Goal: Information Seeking & Learning: Learn about a topic

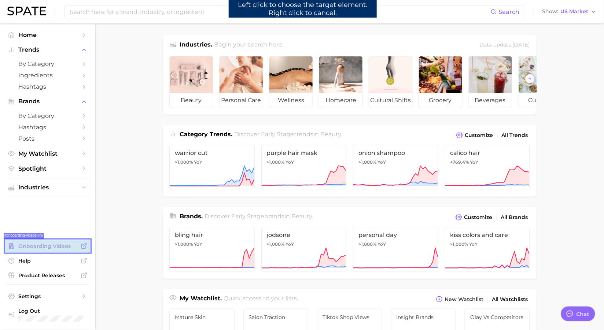
click at [59, 249] on link "Onboarding Videos" at bounding box center [48, 246] width 84 height 11
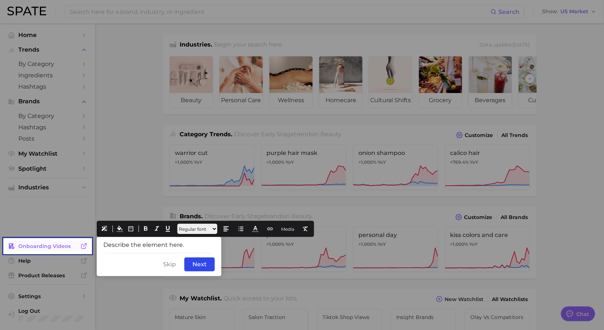
drag, startPoint x: 191, startPoint y: 244, endPoint x: 84, endPoint y: 246, distance: 107.7
click at [84, 246] on body "Search Show US Market Home Trends by Category Ingredients Hashtags Brands by Ca…" at bounding box center [302, 165] width 604 height 330
drag, startPoint x: 163, startPoint y: 243, endPoint x: 76, endPoint y: 242, distance: 87.5
click at [76, 242] on body "Search Show US Market Home Trends by Category Ingredients Hashtags Brands by Ca…" at bounding box center [302, 165] width 604 height 330
click at [145, 227] on icon at bounding box center [145, 229] width 7 height 7
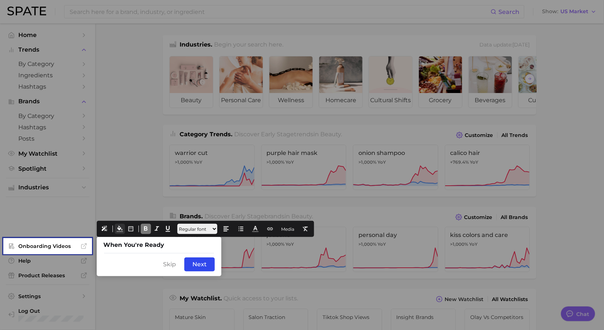
click at [121, 230] on icon at bounding box center [119, 229] width 7 height 7
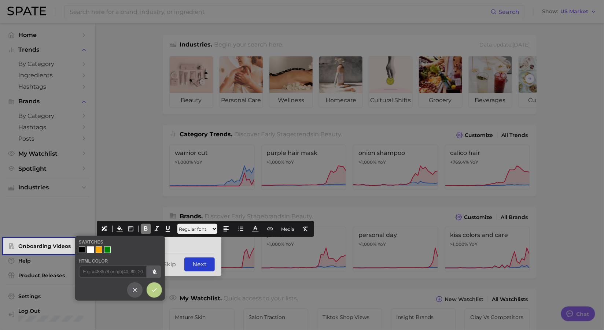
click at [79, 251] on div at bounding box center [82, 249] width 7 height 7
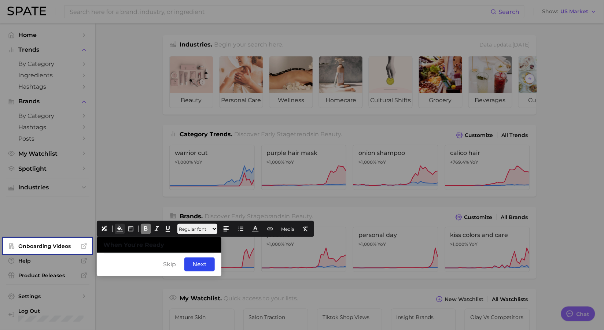
click at [120, 230] on icon at bounding box center [119, 229] width 7 height 7
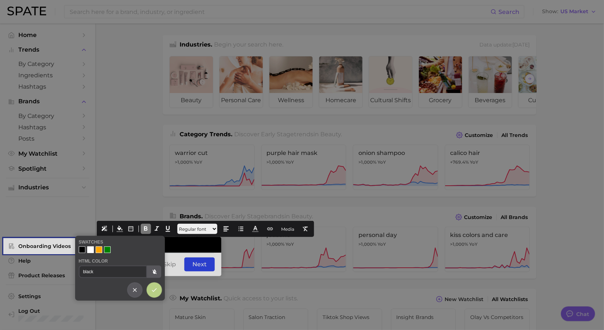
click at [207, 246] on div at bounding box center [302, 165] width 604 height 330
click at [194, 246] on div at bounding box center [302, 165] width 604 height 330
click at [154, 292] on icon at bounding box center [154, 290] width 7 height 7
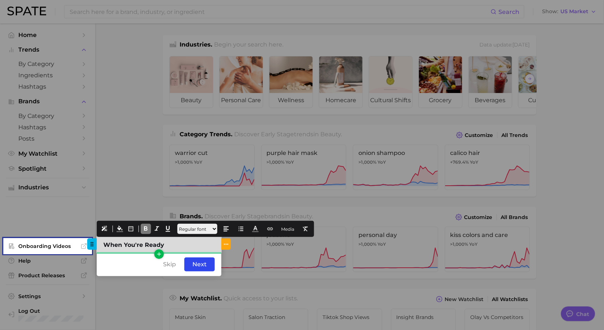
drag, startPoint x: 147, startPoint y: 245, endPoint x: 122, endPoint y: 245, distance: 24.5
click at [122, 245] on span "When You're Ready" at bounding box center [133, 244] width 61 height 7
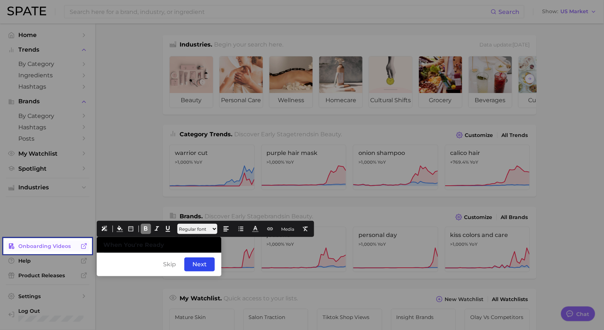
drag, startPoint x: 180, startPoint y: 246, endPoint x: 48, endPoint y: 241, distance: 132.3
click at [48, 241] on body "Search Show US Market Home Trends by Category Ingredients Hashtags Brands by Ca…" at bounding box center [302, 165] width 604 height 330
click at [259, 230] on icon at bounding box center [255, 229] width 7 height 7
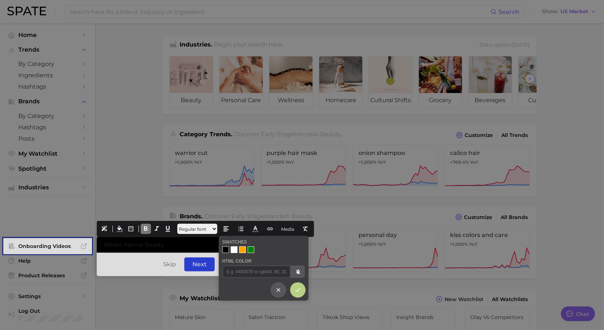
click at [232, 249] on div at bounding box center [234, 249] width 7 height 7
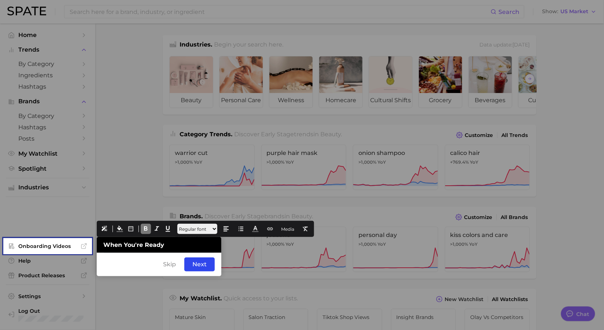
click at [136, 259] on div "Skip Back Next" at bounding box center [159, 264] width 125 height 23
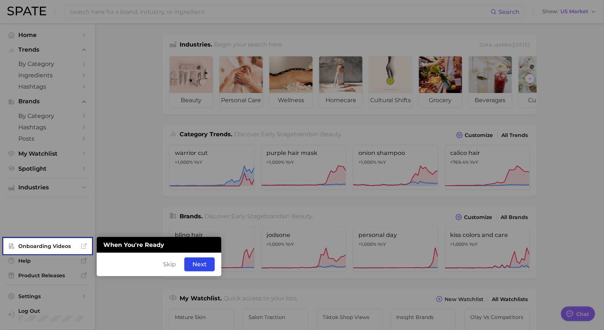
click at [135, 255] on div "Skip Back Next" at bounding box center [159, 264] width 125 height 23
click at [162, 253] on icon "button" at bounding box center [159, 254] width 7 height 7
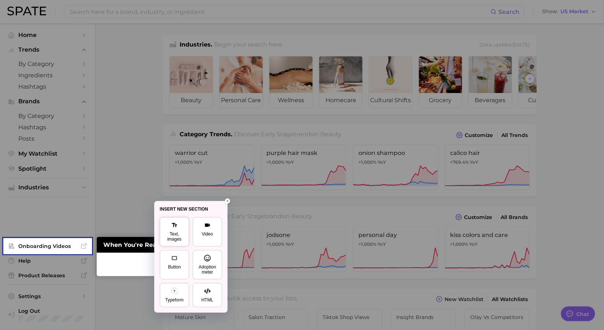
click at [177, 242] on div "Text, images" at bounding box center [174, 236] width 20 height 10
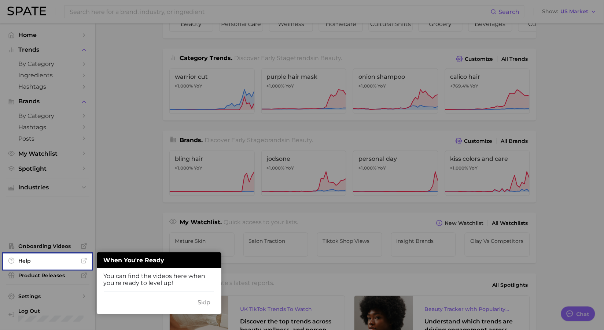
scroll to position [96, 0]
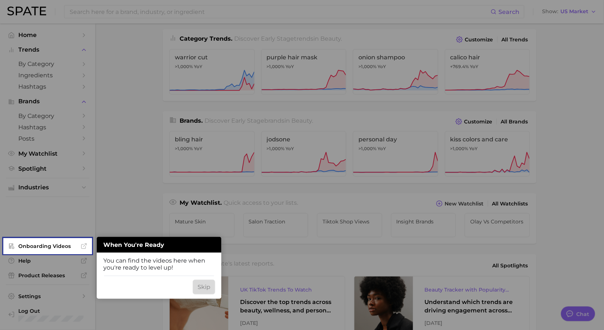
click at [193, 280] on div "Skip" at bounding box center [204, 287] width 22 height 14
click at [204, 285] on div "Skip" at bounding box center [204, 287] width 22 height 14
click at [201, 287] on div "Skip" at bounding box center [204, 287] width 22 height 14
click at [202, 287] on div "Skip" at bounding box center [204, 287] width 22 height 14
click at [116, 282] on div "Got It, Thanks Back Next" at bounding box center [159, 286] width 125 height 23
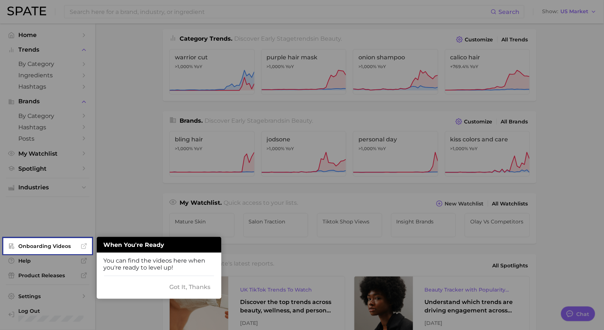
click at [134, 290] on div "Got It, Thanks Back Next" at bounding box center [159, 286] width 125 height 23
click at [105, 283] on div "Got It, Thanks Back Next" at bounding box center [159, 286] width 125 height 23
click at [163, 285] on div "Got It, Thanks Back Next" at bounding box center [159, 286] width 125 height 23
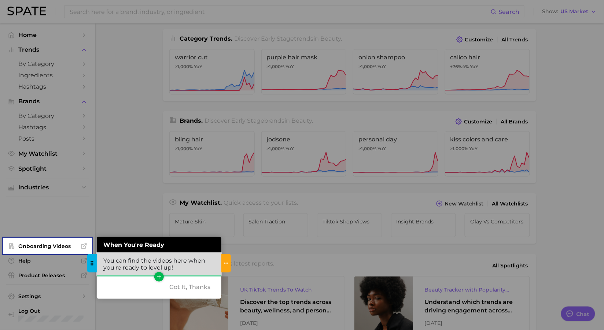
click at [179, 266] on div "You can find the videos here when you're ready to level up!" at bounding box center [159, 264] width 125 height 23
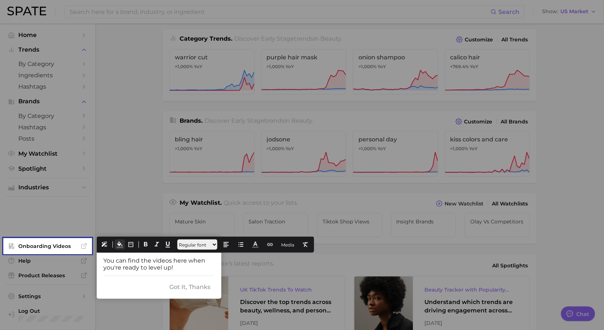
click at [116, 244] on icon at bounding box center [119, 244] width 7 height 7
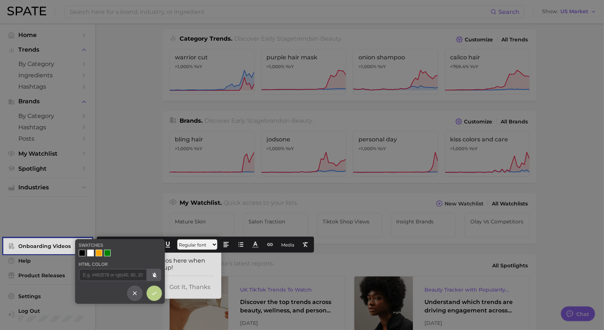
click at [83, 253] on div at bounding box center [82, 253] width 7 height 7
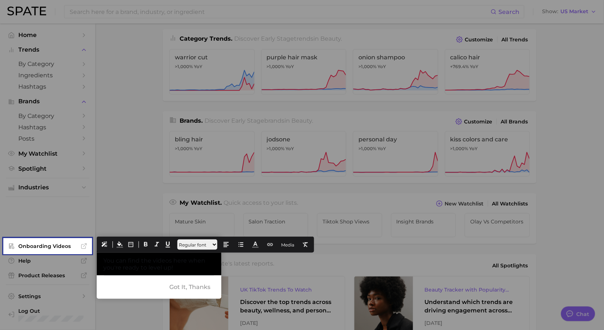
click at [138, 288] on div "Got It, Thanks Back Next" at bounding box center [159, 286] width 125 height 23
drag, startPoint x: 186, startPoint y: 269, endPoint x: 108, endPoint y: 248, distance: 81.0
click at [259, 245] on icon at bounding box center [255, 244] width 7 height 7
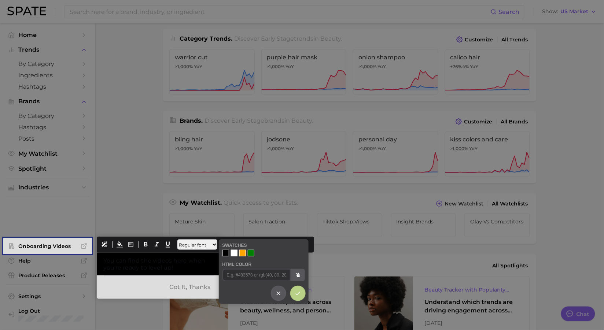
click at [237, 253] on div at bounding box center [263, 253] width 82 height 7
click at [233, 251] on div at bounding box center [234, 253] width 7 height 7
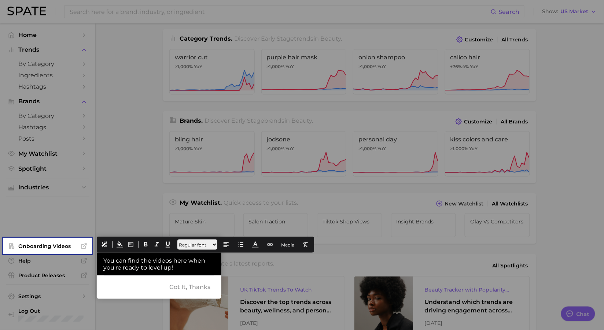
click at [141, 289] on div "Got It, Thanks Back Next" at bounding box center [159, 286] width 125 height 23
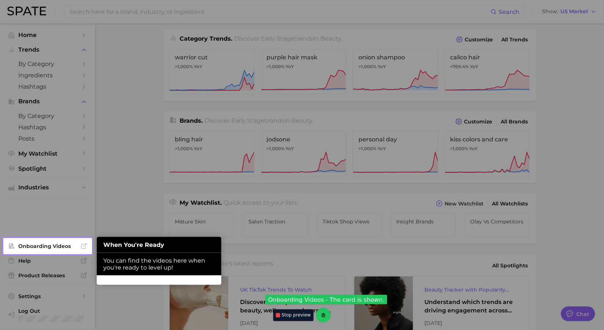
click at [192, 278] on div "Got It, Thanks Back Next" at bounding box center [159, 280] width 125 height 10
click at [204, 280] on div "Got It, Thanks Back Next" at bounding box center [159, 280] width 125 height 10
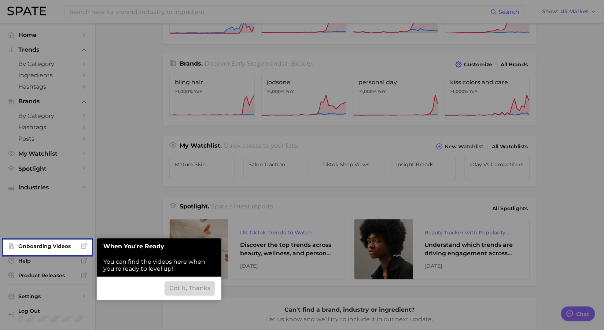
scroll to position [154, 0]
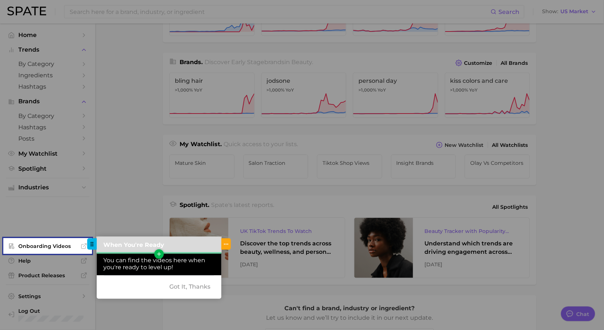
drag, startPoint x: 179, startPoint y: 242, endPoint x: 175, endPoint y: 238, distance: 6.2
click at [179, 242] on div "When You're Ready" at bounding box center [159, 245] width 125 height 16
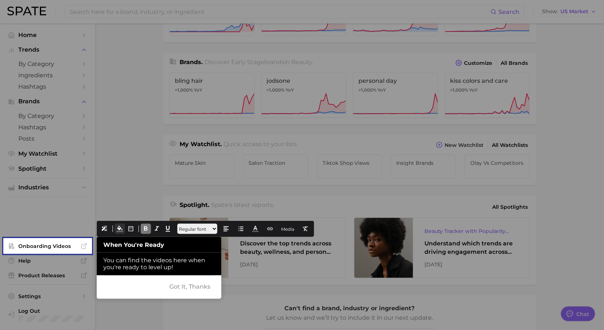
click at [119, 227] on icon at bounding box center [119, 229] width 7 height 7
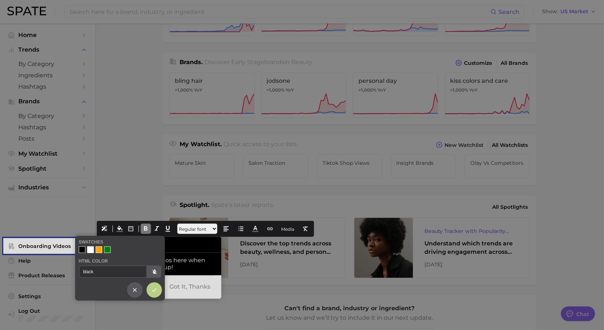
click at [91, 250] on div at bounding box center [90, 249] width 7 height 7
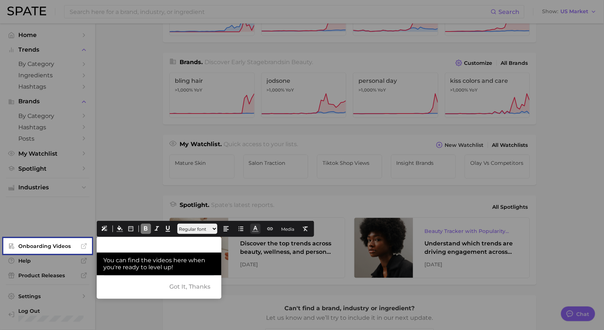
click at [259, 230] on icon at bounding box center [255, 229] width 7 height 7
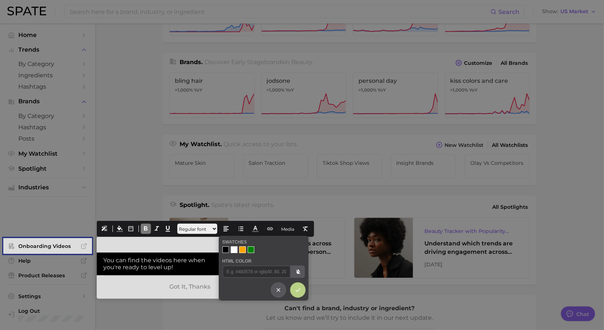
click at [222, 250] on div "Swatches HTML Color" at bounding box center [264, 268] width 90 height 65
click at [224, 249] on div at bounding box center [225, 249] width 7 height 7
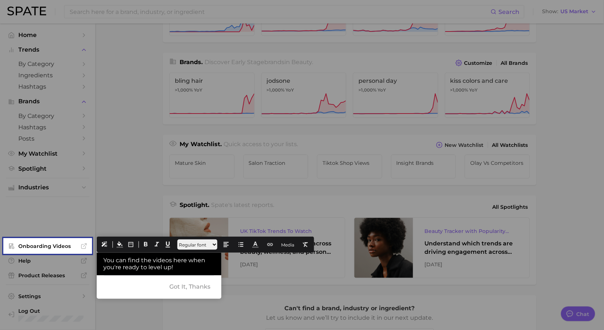
drag, startPoint x: 197, startPoint y: 268, endPoint x: 78, endPoint y: 265, distance: 118.7
click at [121, 242] on icon at bounding box center [119, 244] width 7 height 7
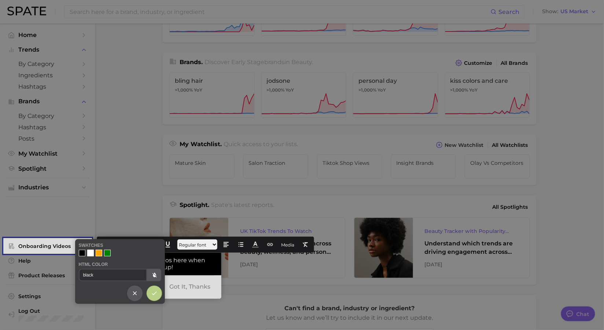
click at [209, 265] on div at bounding box center [302, 165] width 604 height 330
click at [92, 256] on div at bounding box center [90, 253] width 7 height 7
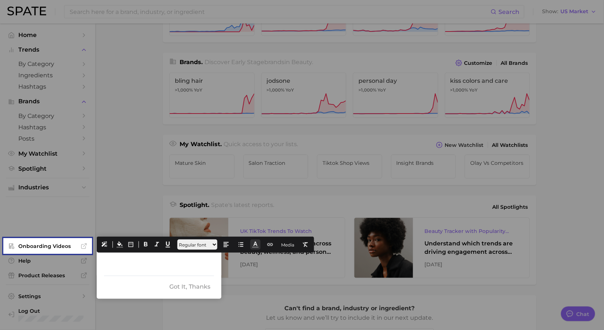
click at [259, 245] on icon at bounding box center [255, 244] width 7 height 7
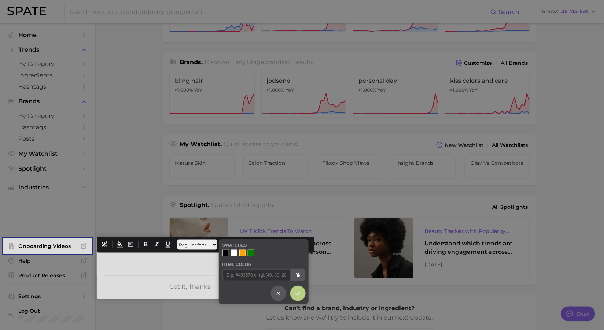
click at [227, 253] on div at bounding box center [225, 253] width 7 height 7
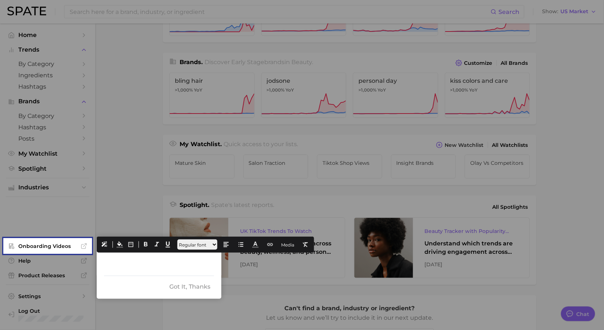
click at [135, 289] on div "Got It, Thanks Back Next" at bounding box center [159, 286] width 125 height 23
drag, startPoint x: 177, startPoint y: 267, endPoint x: 71, endPoint y: 261, distance: 106.7
click at [259, 244] on icon at bounding box center [255, 244] width 7 height 7
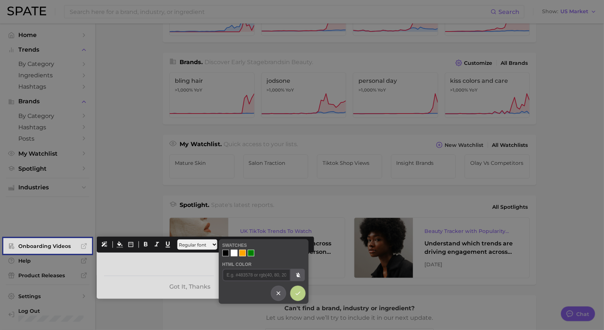
click at [224, 253] on div at bounding box center [225, 253] width 7 height 7
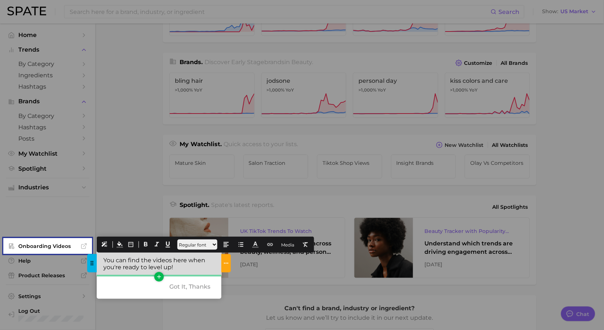
click at [197, 267] on div "You can find the videos here when you're ready to level up!" at bounding box center [159, 264] width 125 height 23
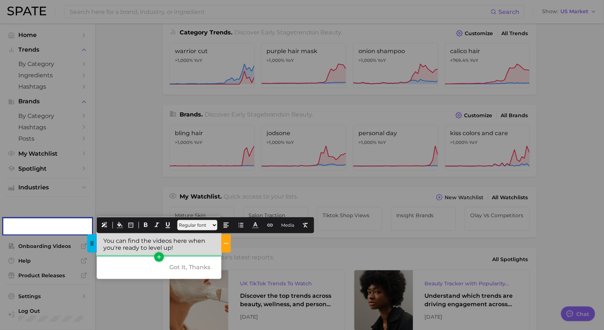
scroll to position [82, 0]
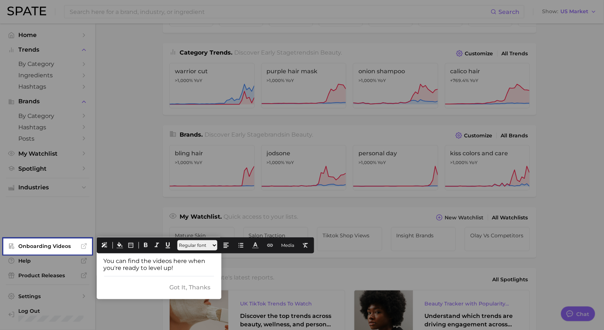
click at [133, 276] on div "Got It, Thanks Back Next" at bounding box center [159, 287] width 125 height 23
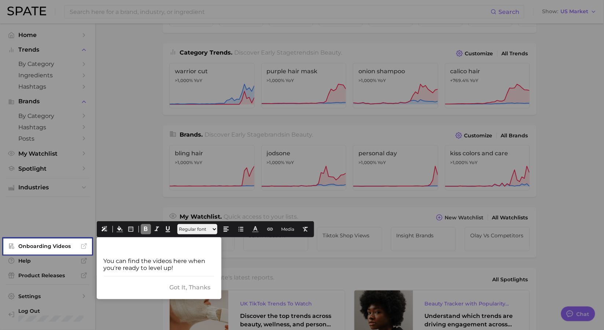
drag, startPoint x: 167, startPoint y: 245, endPoint x: 171, endPoint y: 236, distance: 9.5
click at [69, 243] on body "Search Show US Market Home Trends by Category Ingredients Hashtags Brands by Ca…" at bounding box center [302, 83] width 604 height 330
click at [259, 229] on icon at bounding box center [255, 229] width 7 height 7
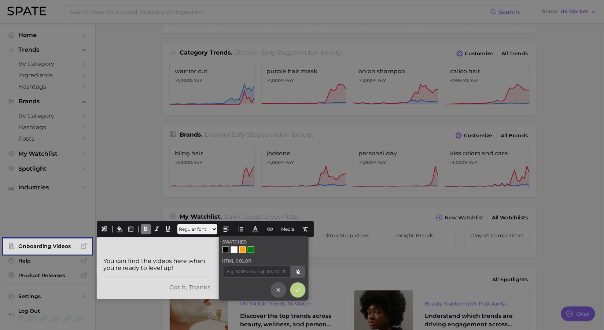
click at [227, 251] on div at bounding box center [225, 249] width 7 height 7
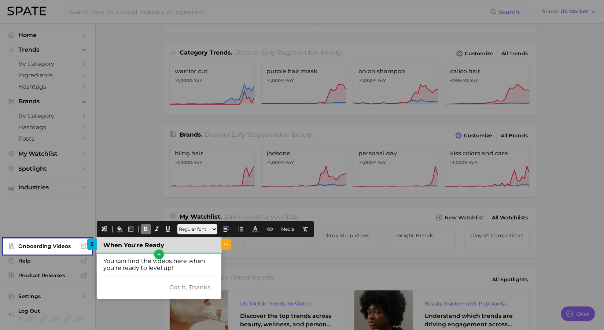
click at [181, 246] on div "When You're Ready" at bounding box center [159, 245] width 125 height 16
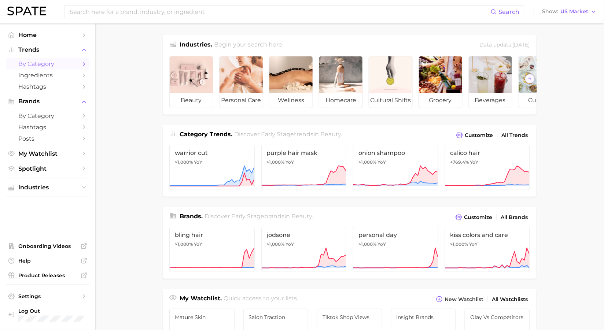
click at [48, 64] on span "by Category" at bounding box center [47, 63] width 59 height 7
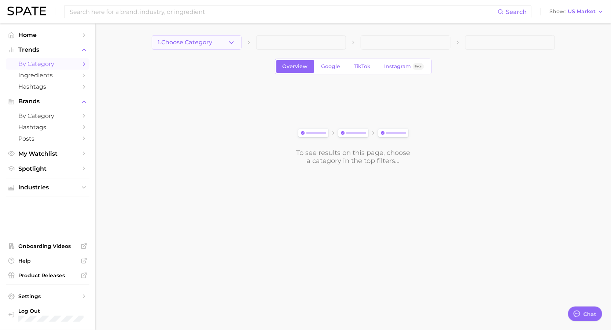
click at [222, 47] on button "1. Choose Category" at bounding box center [197, 42] width 90 height 15
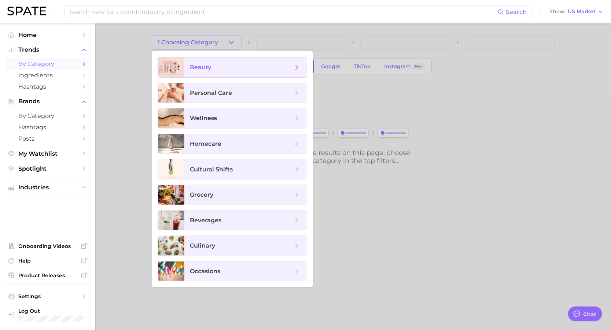
click at [222, 66] on span "beauty" at bounding box center [241, 67] width 103 height 8
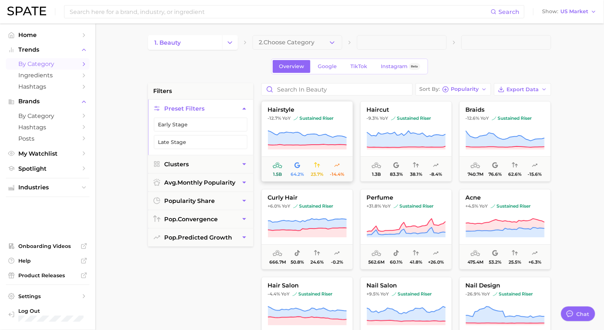
click at [288, 129] on button "hairstyle -12.7% YoY sustained riser 1.5b 64.2% 23.7% -14.4%" at bounding box center [307, 141] width 92 height 81
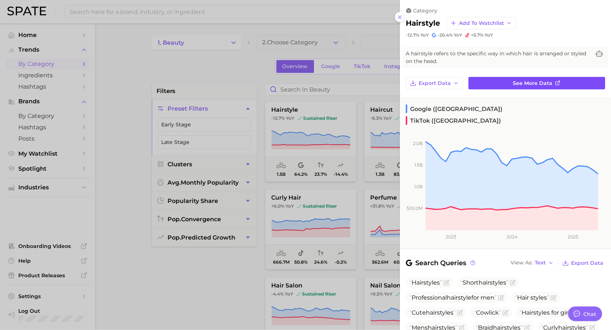
click at [555, 82] on icon at bounding box center [557, 84] width 4 height 4
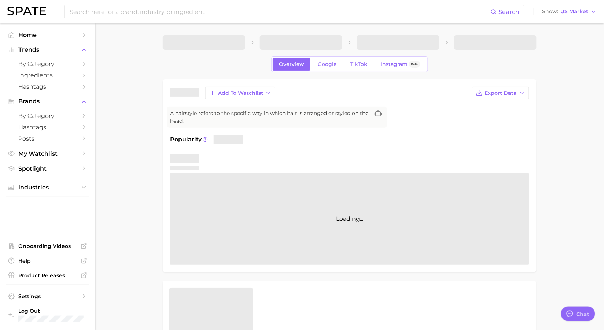
type textarea "x"
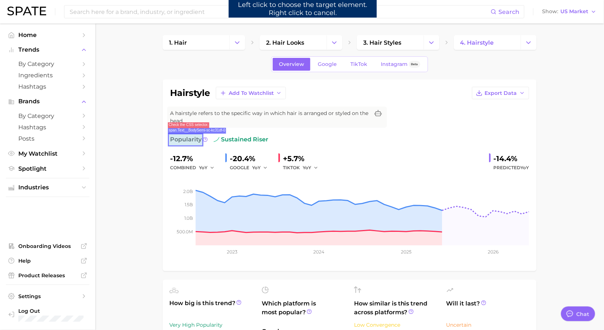
click at [190, 140] on span "Popularity" at bounding box center [185, 139] width 31 height 9
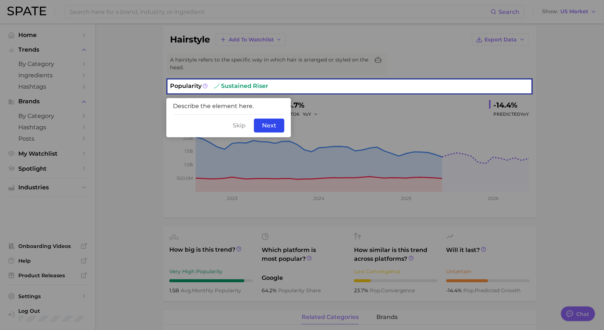
scroll to position [54, 0]
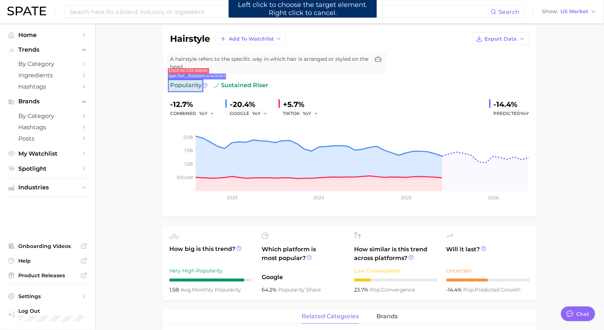
click at [189, 85] on span "Popularity" at bounding box center [185, 85] width 31 height 9
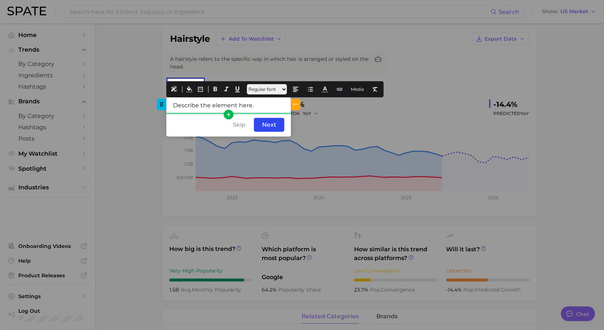
drag, startPoint x: 264, startPoint y: 110, endPoint x: 162, endPoint y: 101, distance: 102.9
click at [166, 101] on div "Describe the element here." at bounding box center [228, 105] width 125 height 16
drag, startPoint x: 221, startPoint y: 105, endPoint x: 147, endPoint y: 98, distance: 73.9
click at [299, 91] on icon at bounding box center [295, 89] width 7 height 7
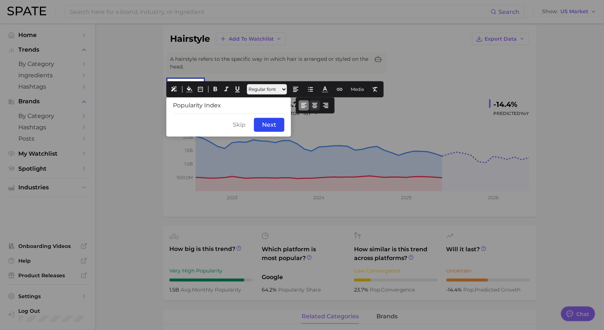
click at [314, 104] on icon at bounding box center [314, 105] width 7 height 7
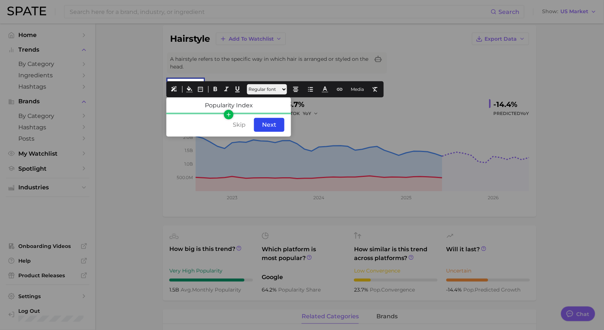
click at [227, 110] on button "button" at bounding box center [229, 115] width 10 height 10
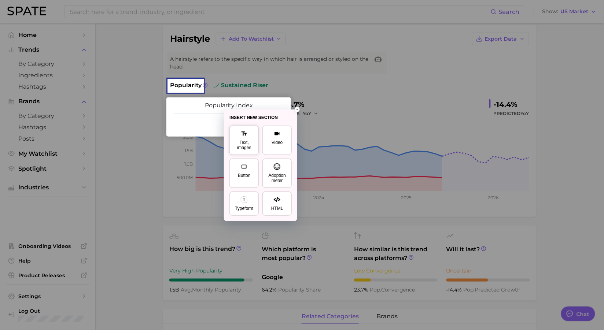
click at [241, 133] on icon at bounding box center [244, 133] width 7 height 7
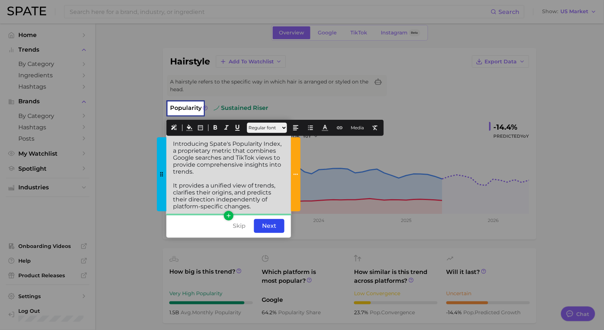
scroll to position [0, 0]
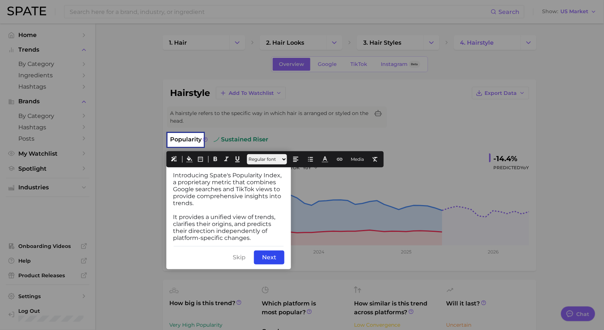
drag, startPoint x: 222, startPoint y: 219, endPoint x: 138, endPoint y: 169, distance: 98.6
click at [328, 161] on icon at bounding box center [325, 159] width 7 height 7
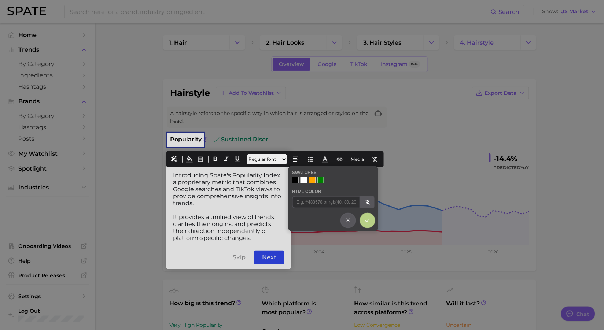
click at [302, 179] on div at bounding box center [303, 180] width 7 height 7
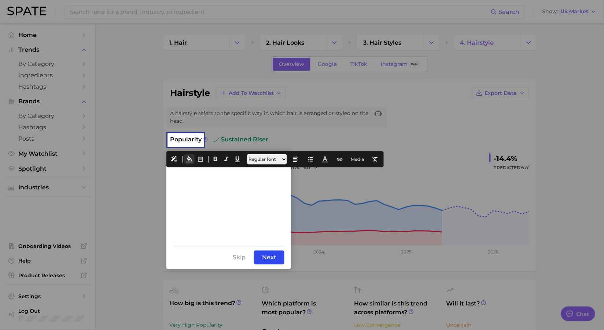
click at [189, 159] on icon at bounding box center [189, 159] width 7 height 7
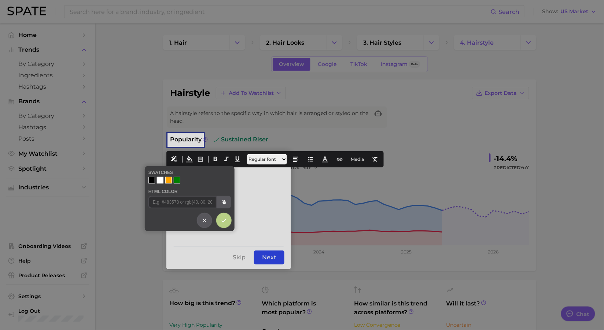
click at [147, 179] on div "Swatches HTML Color" at bounding box center [190, 198] width 90 height 65
click at [152, 181] on div at bounding box center [151, 180] width 7 height 7
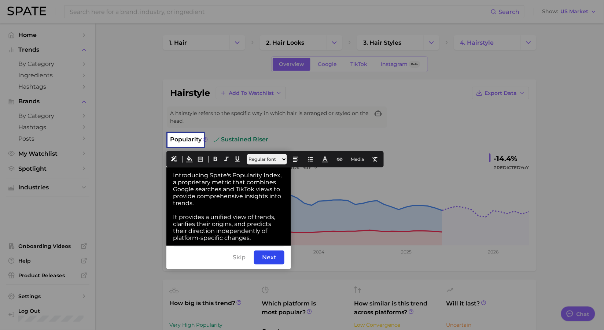
click at [197, 253] on div "Skip Back Next" at bounding box center [228, 257] width 125 height 23
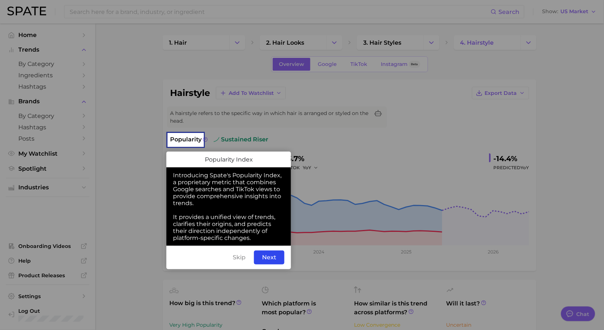
click at [205, 252] on div "Skip Back Next" at bounding box center [228, 257] width 125 height 23
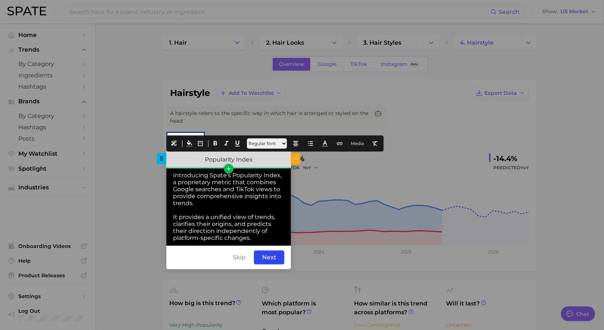
click at [275, 159] on div "Popularity Index" at bounding box center [228, 159] width 111 height 7
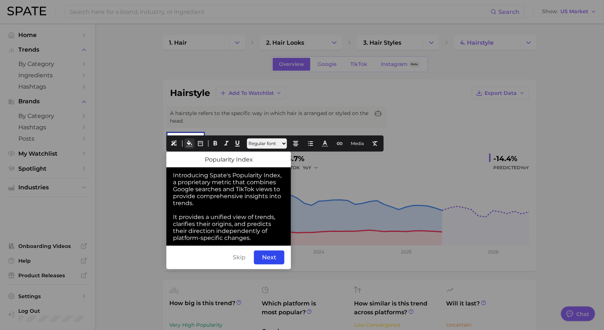
click at [187, 144] on icon at bounding box center [189, 143] width 7 height 7
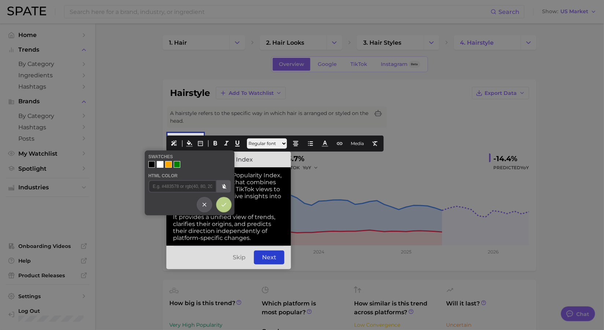
click at [152, 166] on div at bounding box center [151, 164] width 7 height 7
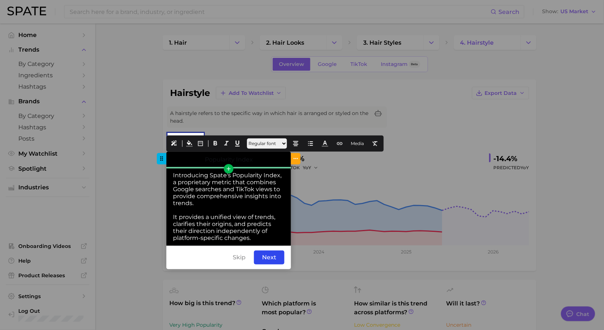
drag, startPoint x: 262, startPoint y: 160, endPoint x: 163, endPoint y: 155, distance: 98.3
click at [166, 155] on div "Popularity Index" at bounding box center [228, 160] width 125 height 16
click at [217, 142] on icon at bounding box center [215, 143] width 7 height 7
click at [328, 144] on icon at bounding box center [325, 143] width 7 height 7
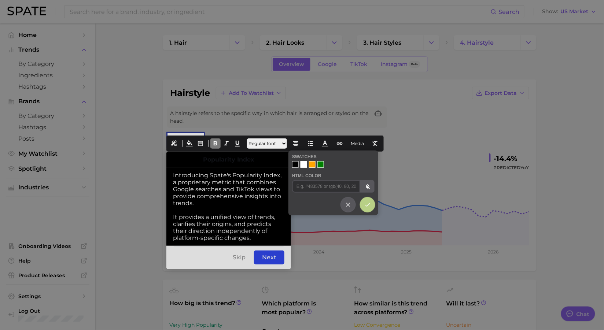
click at [304, 166] on div at bounding box center [303, 164] width 7 height 7
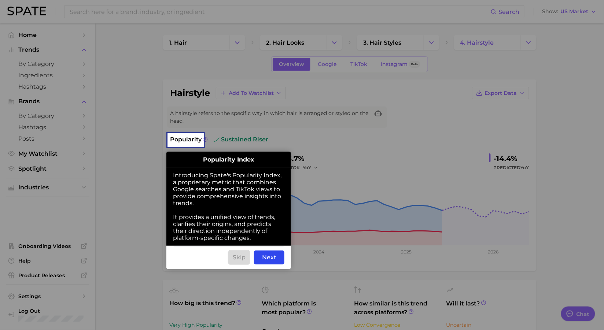
drag, startPoint x: 244, startPoint y: 257, endPoint x: 230, endPoint y: 258, distance: 13.9
click at [230, 258] on div "Skip" at bounding box center [239, 258] width 22 height 14
click at [272, 254] on div "Next" at bounding box center [269, 258] width 30 height 14
drag, startPoint x: 279, startPoint y: 255, endPoint x: 259, endPoint y: 257, distance: 20.2
click at [259, 257] on div "Next" at bounding box center [269, 258] width 30 height 14
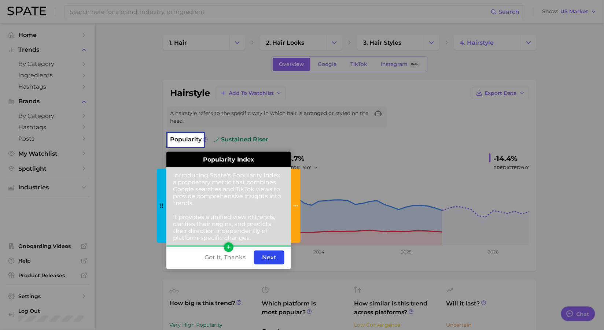
click at [258, 238] on div "Introducing Spate's Popularity Index, a proprietary metric that combines Google…" at bounding box center [228, 206] width 125 height 78
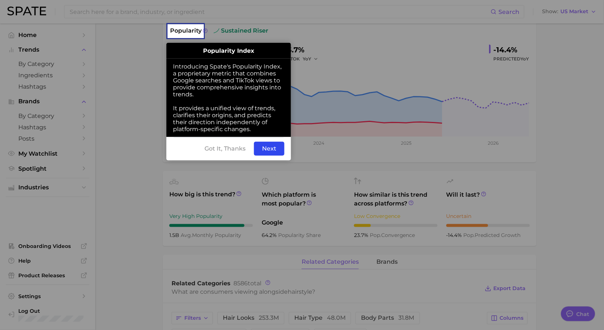
scroll to position [111, 0]
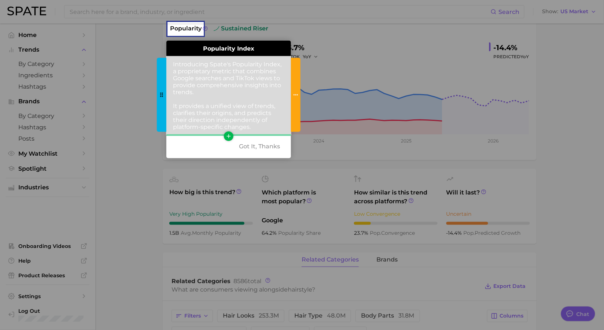
click at [270, 127] on div "Introducing Spate's Popularity Index, a proprietary metric that combines Google…" at bounding box center [228, 95] width 125 height 78
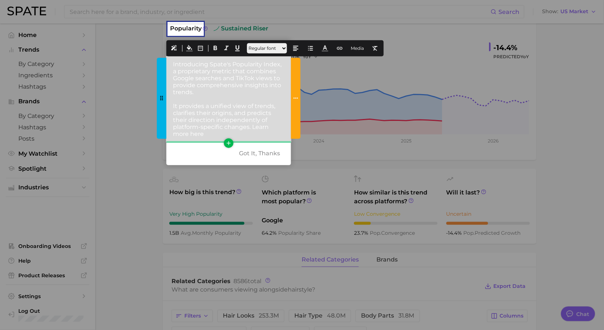
drag, startPoint x: 205, startPoint y: 134, endPoint x: 190, endPoint y: 133, distance: 15.4
click at [190, 133] on div "Introducing Spate's Popularity Index, a proprietary metric that combines Google…" at bounding box center [228, 98] width 125 height 85
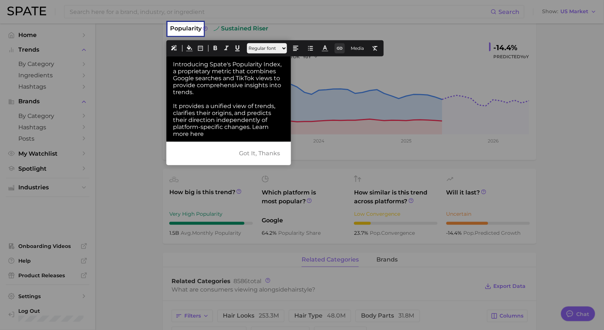
click at [345, 49] on button at bounding box center [339, 48] width 10 height 10
click at [358, 66] on button "URL Link" at bounding box center [353, 64] width 23 height 10
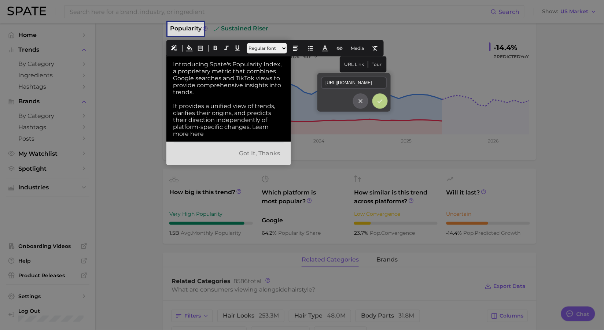
scroll to position [0, 61]
type input "[URL][DOMAIN_NAME]"
click at [378, 99] on icon at bounding box center [380, 101] width 7 height 7
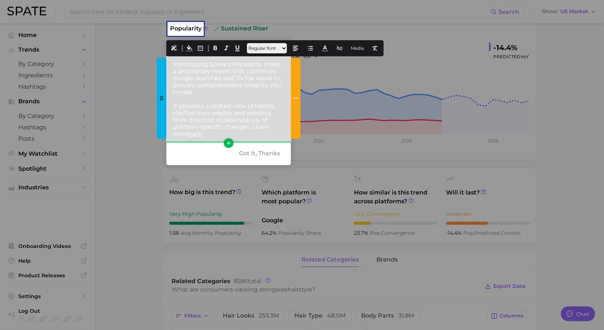
drag, startPoint x: 214, startPoint y: 134, endPoint x: 252, endPoint y: 127, distance: 39.1
click at [252, 127] on div "Introducing Spate's Popularity Index, a proprietary metric that combines Google…" at bounding box center [228, 98] width 125 height 85
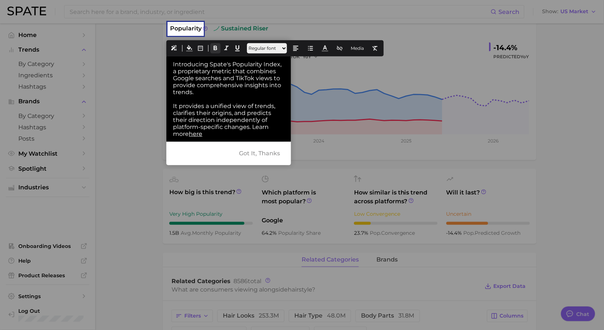
click at [215, 45] on icon at bounding box center [215, 48] width 7 height 7
click at [192, 155] on div "Got It, Thanks Back Next" at bounding box center [228, 153] width 125 height 23
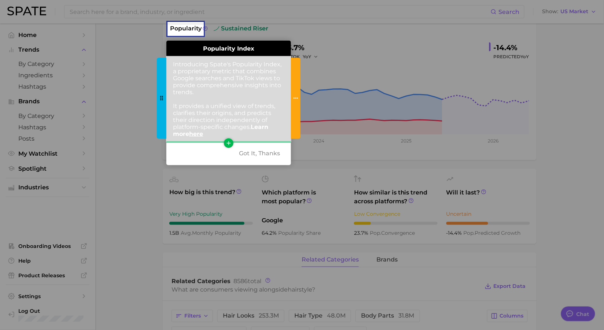
click at [222, 136] on div "Introducing Spate's Popularity Index, a proprietary metric that combines Google…" at bounding box center [228, 98] width 125 height 85
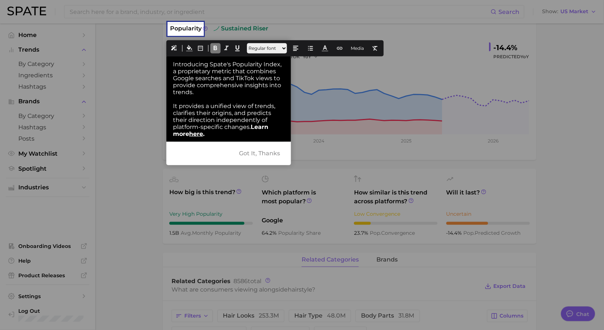
click at [188, 162] on div "Got It, Thanks Back Next" at bounding box center [228, 153] width 125 height 23
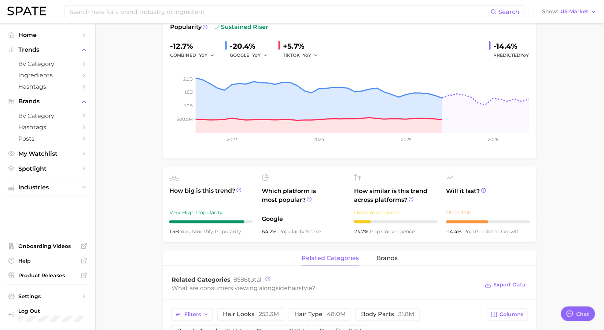
scroll to position [45, 0]
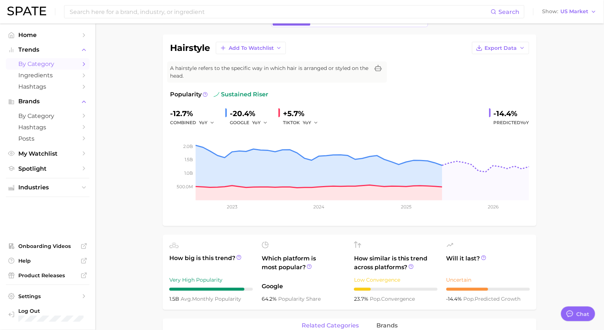
click at [50, 64] on span "by Category" at bounding box center [47, 63] width 59 height 7
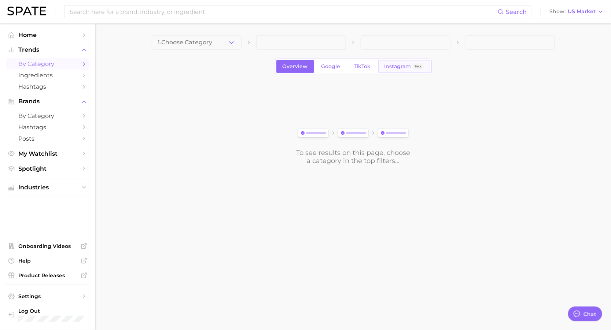
click at [393, 68] on span "Instagram" at bounding box center [397, 66] width 27 height 6
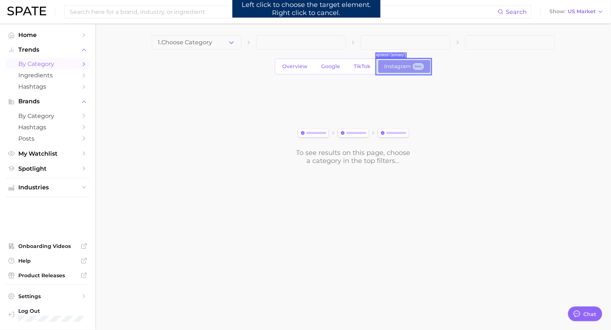
click at [399, 70] on link "Instagram Beta" at bounding box center [404, 66] width 52 height 13
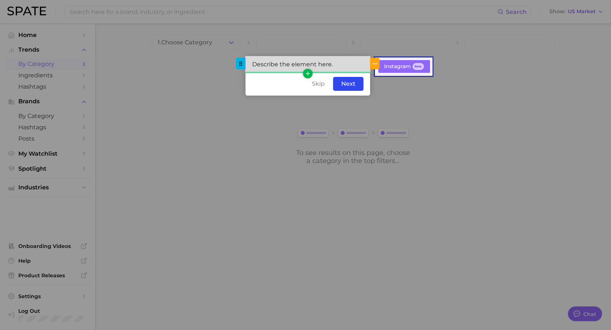
click at [322, 66] on div "Describe the element here." at bounding box center [307, 64] width 125 height 16
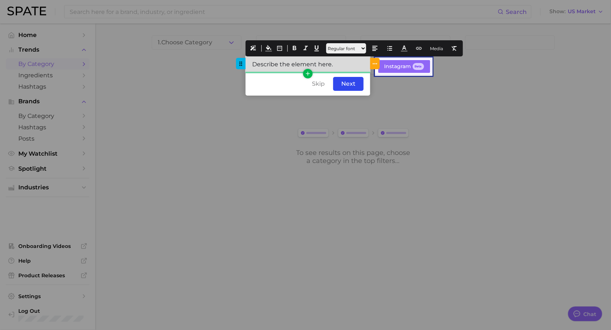
click at [322, 66] on div "Describe the element here." at bounding box center [307, 64] width 125 height 16
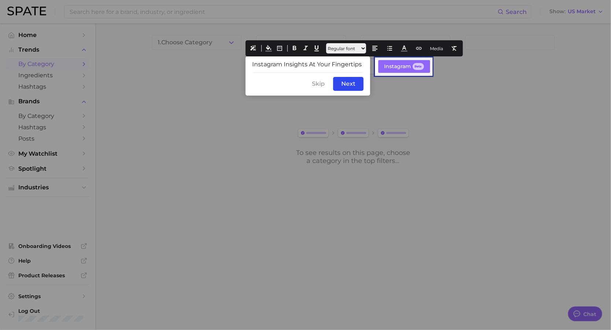
drag, startPoint x: 362, startPoint y: 64, endPoint x: 204, endPoint y: 56, distance: 158.0
click at [204, 201] on div "undefined undefined Step #2 Instagram Insights At Your Fingertips Skip Back Nex…" at bounding box center [305, 201] width 611 height 0
click at [293, 48] on icon at bounding box center [294, 48] width 7 height 7
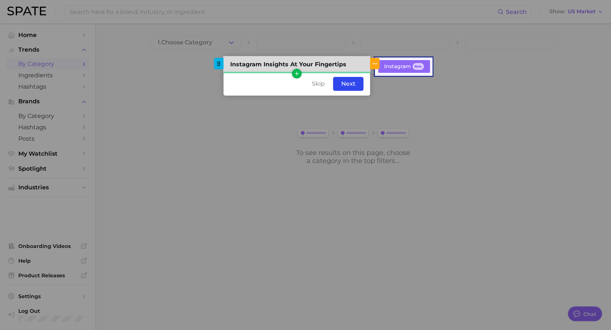
click at [354, 67] on div "Instagram Insights At Your Fingertips" at bounding box center [296, 64] width 147 height 16
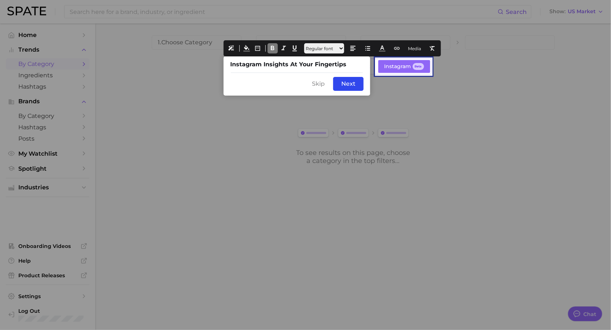
drag, startPoint x: 353, startPoint y: 67, endPoint x: 201, endPoint y: 64, distance: 152.0
click at [201, 201] on div "undefined undefined Step #2 Instagram Insights At Your Fingertips Skip Back Nex…" at bounding box center [305, 201] width 611 height 0
click at [385, 49] on icon at bounding box center [382, 48] width 7 height 7
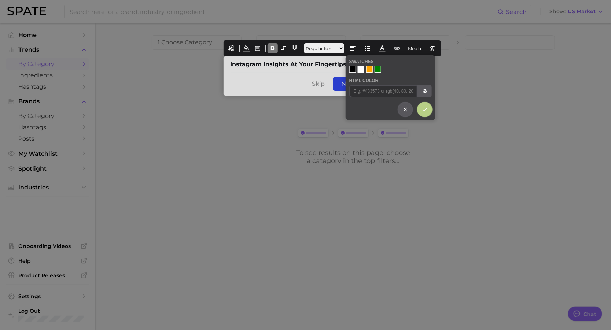
click at [361, 70] on div at bounding box center [360, 69] width 7 height 7
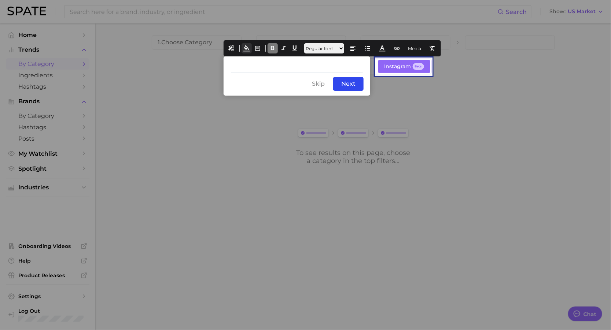
click at [245, 50] on icon at bounding box center [246, 48] width 7 height 7
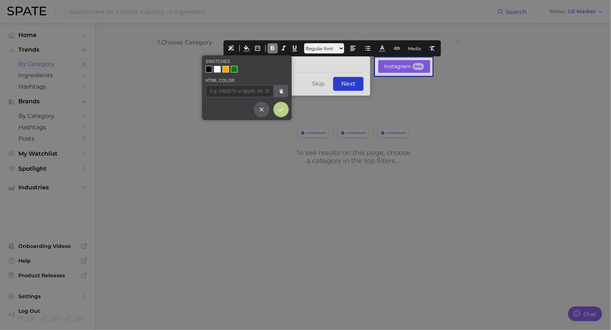
click at [208, 67] on div at bounding box center [208, 69] width 7 height 7
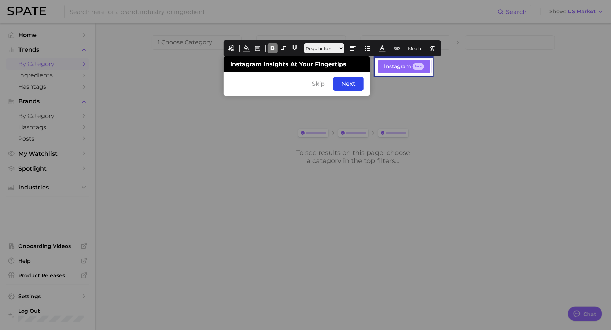
click at [276, 86] on div "Skip Back Next" at bounding box center [296, 83] width 147 height 23
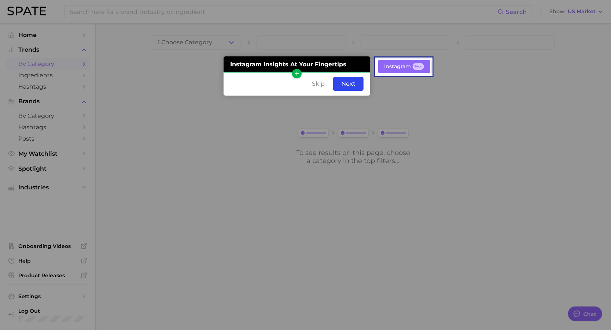
click at [295, 73] on icon "button" at bounding box center [296, 73] width 7 height 7
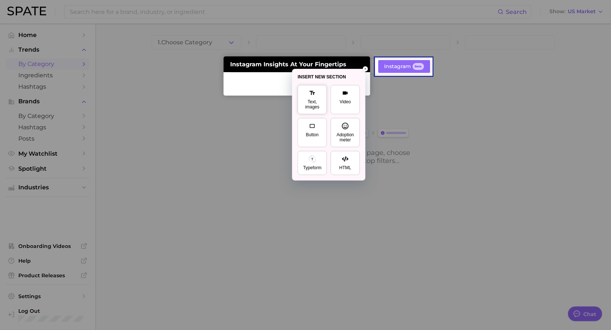
click at [318, 106] on div "Text, images" at bounding box center [312, 104] width 20 height 10
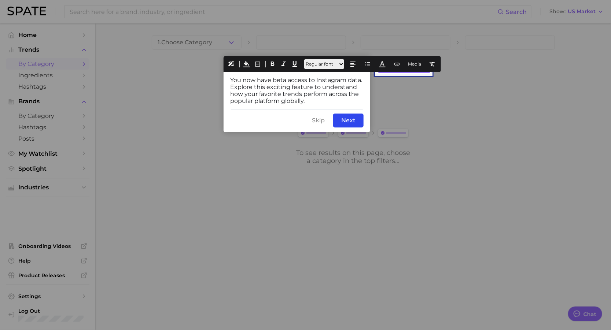
drag, startPoint x: 275, startPoint y: 89, endPoint x: 198, endPoint y: 72, distance: 78.7
click at [198, 201] on div "undefined undefined Step #2 Instagram Insights At Your Fingertips You now have …" at bounding box center [305, 201] width 611 height 0
click at [385, 66] on icon at bounding box center [382, 64] width 7 height 7
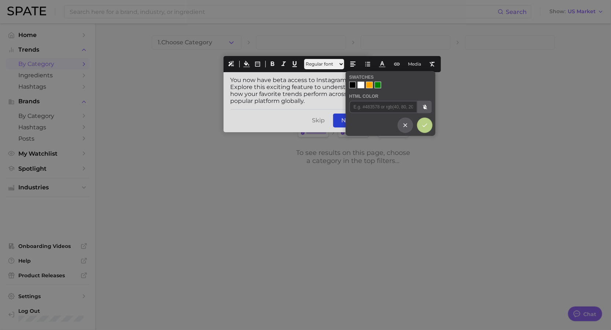
click at [361, 86] on div at bounding box center [360, 85] width 7 height 7
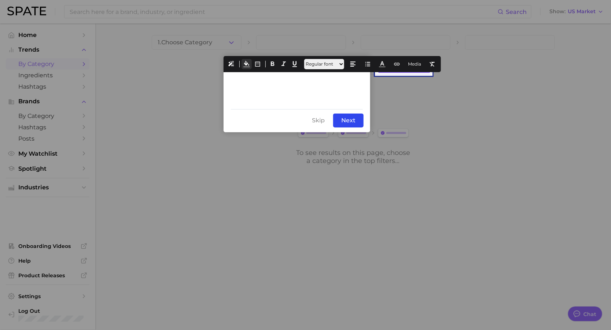
click at [245, 63] on icon at bounding box center [246, 64] width 7 height 7
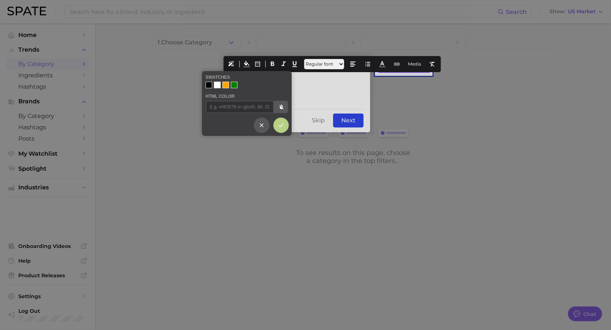
click at [209, 84] on div at bounding box center [208, 85] width 7 height 7
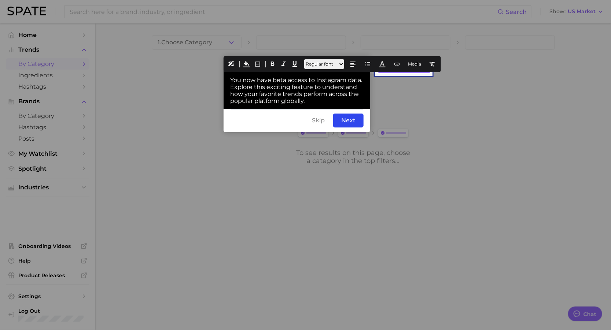
click at [271, 122] on div "Skip Back Next" at bounding box center [296, 120] width 147 height 23
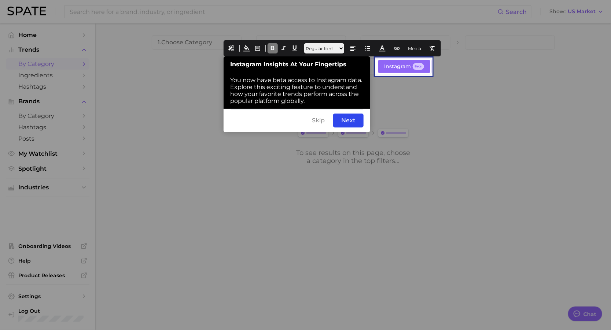
drag, startPoint x: 345, startPoint y: 63, endPoint x: 191, endPoint y: 56, distance: 154.4
click at [191, 201] on div "undefined undefined Step #2 Instagram Insights At Your Fingertips You now have …" at bounding box center [305, 201] width 611 height 0
click at [356, 50] on icon at bounding box center [352, 48] width 7 height 7
click at [369, 66] on icon at bounding box center [371, 64] width 7 height 7
click at [267, 122] on div "Skip Back Next" at bounding box center [296, 120] width 147 height 23
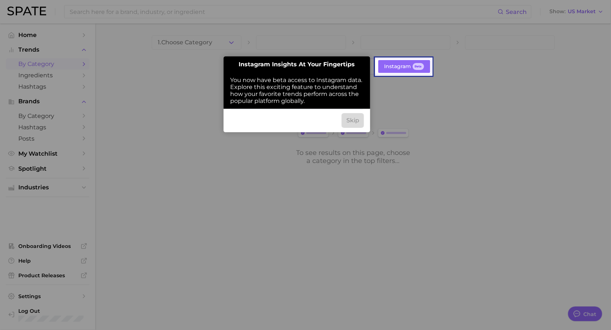
click at [356, 122] on div "Skip" at bounding box center [353, 121] width 22 height 14
drag, startPoint x: 358, startPoint y: 120, endPoint x: 341, endPoint y: 120, distance: 17.2
click at [341, 120] on div "Skip Back Next" at bounding box center [296, 120] width 147 height 23
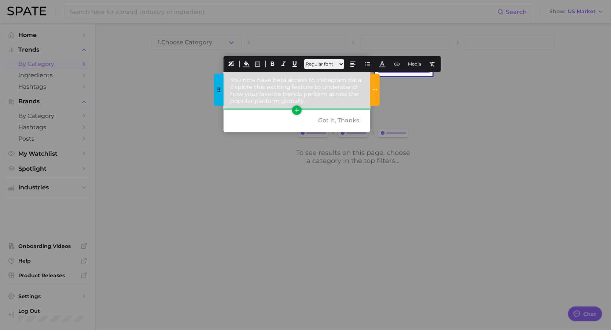
drag, startPoint x: 277, startPoint y: 90, endPoint x: 226, endPoint y: 79, distance: 52.1
click at [226, 79] on div "You now have beta access to Instagram data. Explore this exciting feature to un…" at bounding box center [296, 90] width 147 height 37
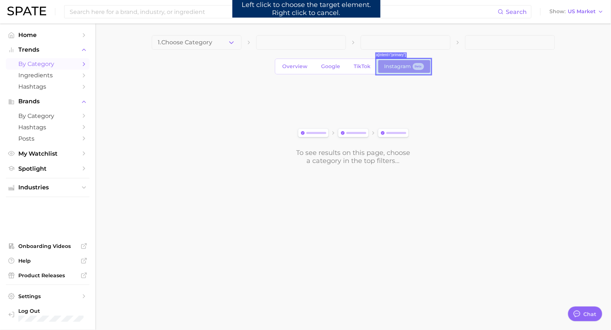
click at [380, 69] on link "Instagram Beta" at bounding box center [404, 66] width 52 height 13
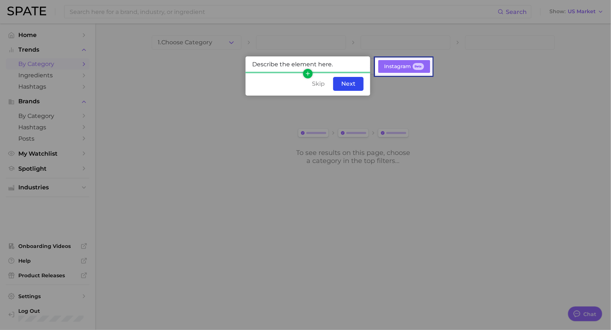
click at [307, 73] on icon "button" at bounding box center [307, 73] width 7 height 7
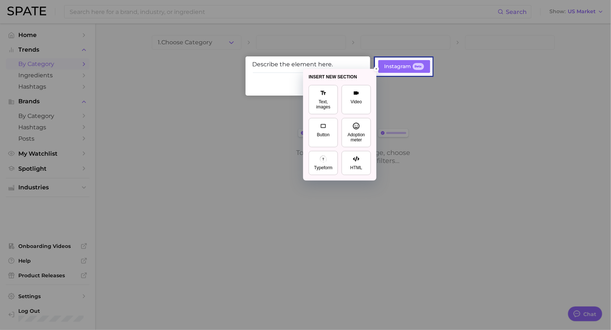
click at [316, 96] on button "Text, images" at bounding box center [322, 99] width 29 height 29
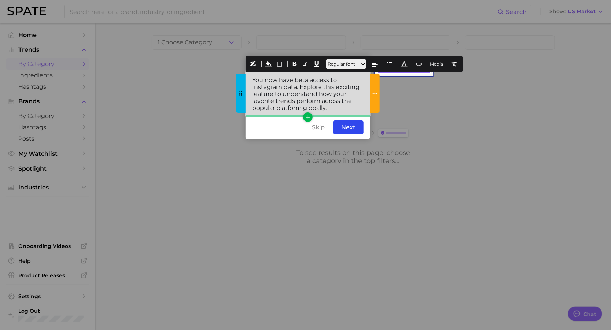
drag, startPoint x: 334, startPoint y: 107, endPoint x: 247, endPoint y: 74, distance: 93.1
click at [247, 74] on div "You now have beta access to Instagram data. Explore this exciting feature to un…" at bounding box center [307, 94] width 125 height 44
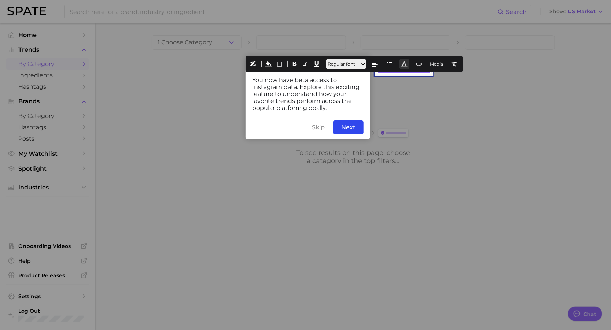
click at [407, 66] on icon at bounding box center [404, 64] width 7 height 7
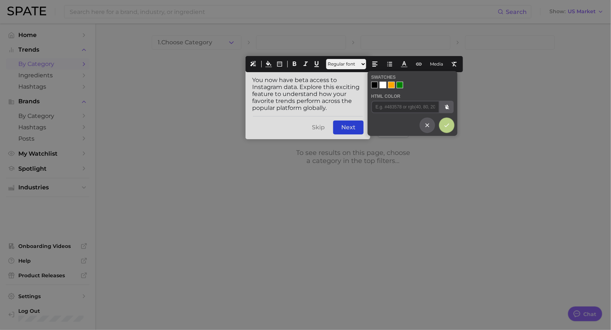
click at [384, 85] on div at bounding box center [382, 85] width 7 height 7
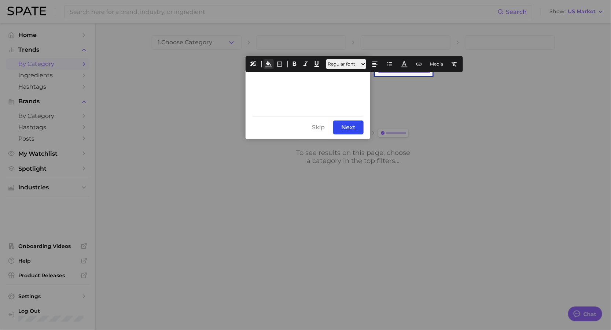
click at [266, 64] on icon at bounding box center [268, 64] width 7 height 7
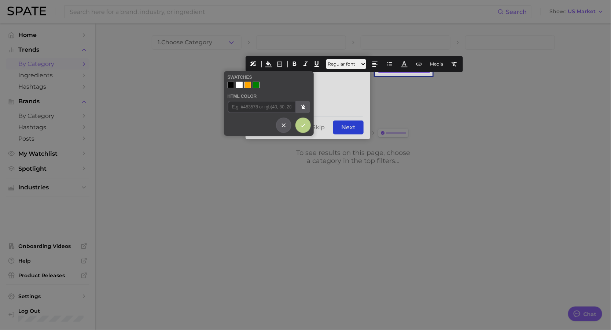
click at [230, 84] on div at bounding box center [230, 85] width 7 height 7
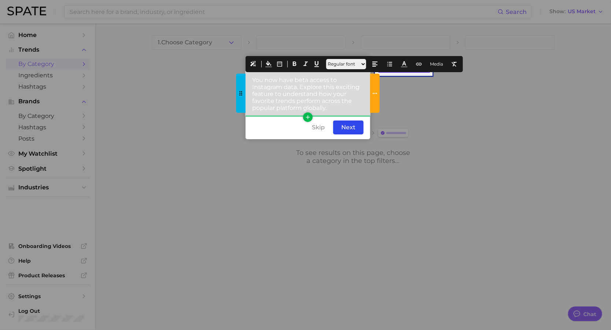
click at [353, 104] on div "You now have beta access to Instagram data. Explore this exciting feature to un…" at bounding box center [307, 94] width 125 height 44
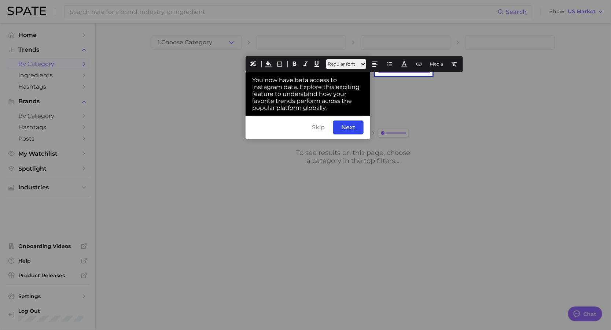
click at [276, 127] on div "Skip Back Next" at bounding box center [307, 127] width 125 height 23
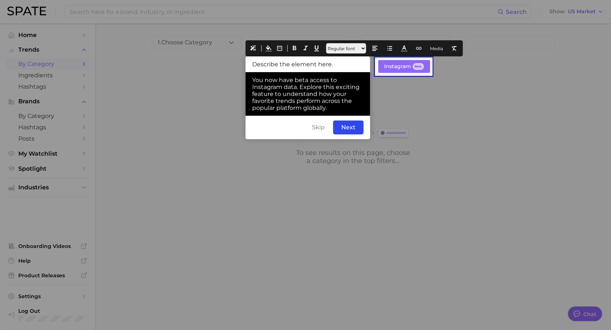
drag, startPoint x: 293, startPoint y: 62, endPoint x: 231, endPoint y: 58, distance: 62.0
click at [231, 201] on div "undefined undefined Step #1 Describe the element here. You now have beta access…" at bounding box center [305, 201] width 611 height 0
drag, startPoint x: 363, startPoint y: 66, endPoint x: 243, endPoint y: 54, distance: 120.4
click at [243, 201] on div "undefined undefined Step #1 Instagram Insights At Your Fingertips You now have …" at bounding box center [305, 201] width 611 height 0
click at [297, 48] on icon at bounding box center [294, 48] width 7 height 7
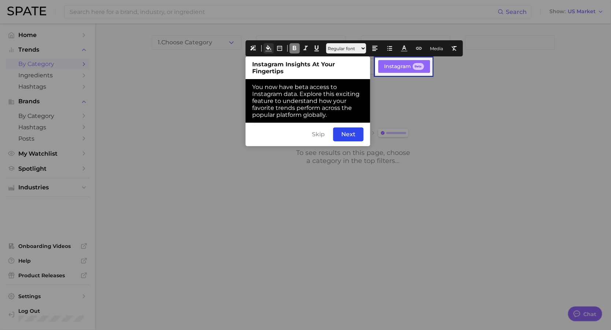
click at [268, 49] on icon at bounding box center [268, 48] width 7 height 7
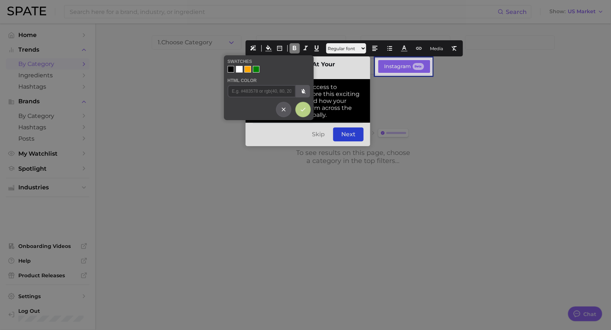
click at [231, 71] on div at bounding box center [230, 69] width 7 height 7
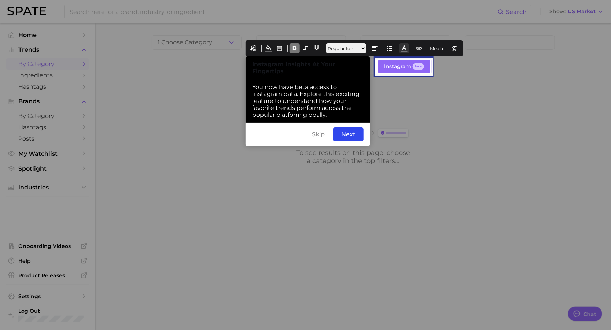
click at [407, 47] on icon at bounding box center [404, 48] width 7 height 7
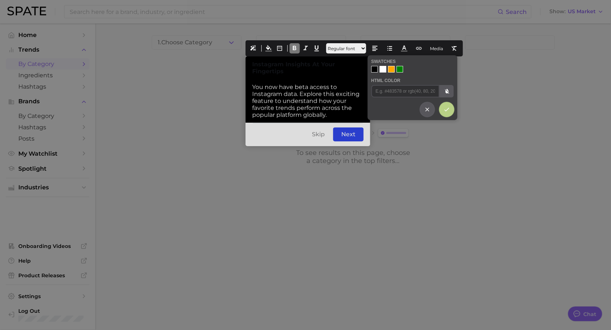
click at [384, 70] on div at bounding box center [382, 69] width 7 height 7
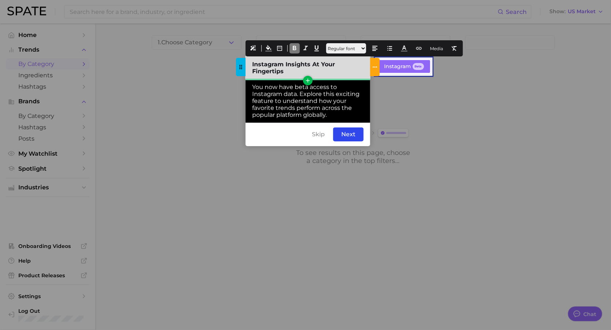
drag, startPoint x: 313, startPoint y: 72, endPoint x: 252, endPoint y: 58, distance: 62.1
click at [245, 61] on div "Instagram Insights At Your Fingertips" at bounding box center [307, 67] width 125 height 23
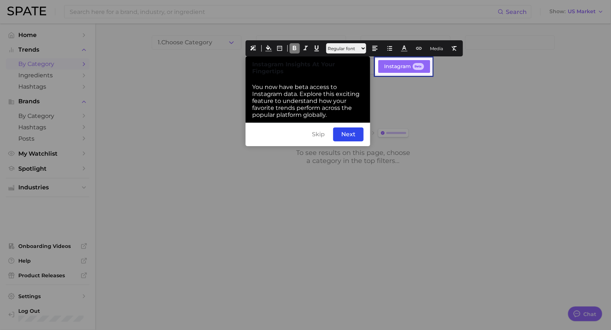
click at [405, 49] on div "Regular font Small font Medium font Large font Extralarge font ───────── 9 10 1…" at bounding box center [353, 48] width 217 height 16
drag, startPoint x: 303, startPoint y: 72, endPoint x: 240, endPoint y: 59, distance: 64.3
click at [245, 59] on div "Instagram Insights At Your Fingertips" at bounding box center [307, 67] width 125 height 23
click at [407, 48] on icon at bounding box center [404, 48] width 7 height 7
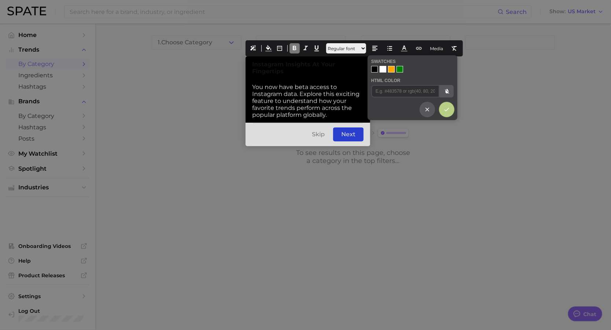
click at [382, 69] on div at bounding box center [382, 69] width 7 height 7
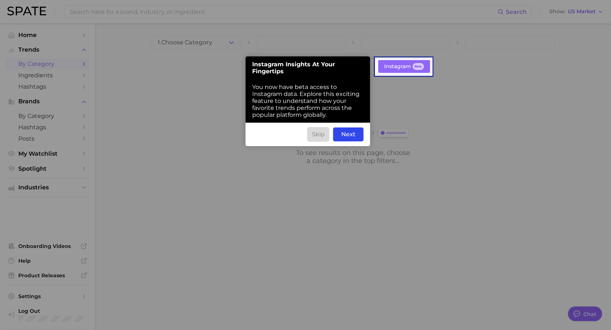
click at [319, 134] on div "Skip" at bounding box center [318, 134] width 22 height 14
drag, startPoint x: 326, startPoint y: 134, endPoint x: 305, endPoint y: 133, distance: 21.7
click at [305, 133] on div "Skip Back Next" at bounding box center [307, 134] width 125 height 23
click at [361, 135] on div "Next" at bounding box center [348, 134] width 30 height 14
drag, startPoint x: 360, startPoint y: 135, endPoint x: 333, endPoint y: 133, distance: 27.2
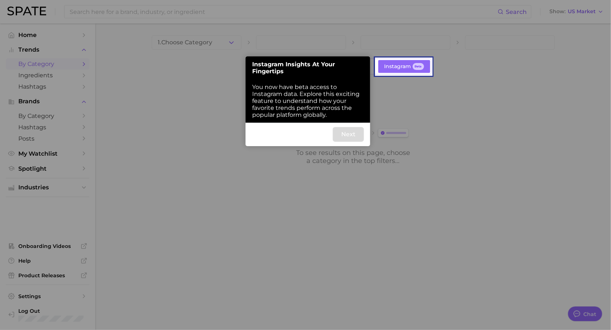
click at [333, 133] on div "Next" at bounding box center [348, 134] width 30 height 14
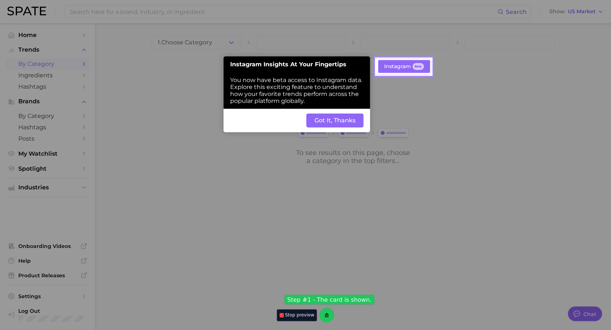
click at [336, 119] on button "Got It, Thanks" at bounding box center [334, 121] width 57 height 14
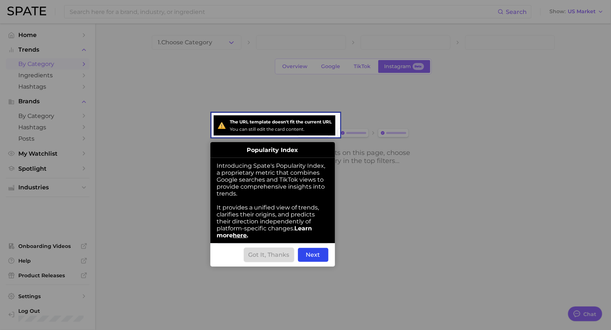
click at [287, 255] on div "Got It, Thanks" at bounding box center [269, 255] width 50 height 14
drag, startPoint x: 290, startPoint y: 253, endPoint x: 243, endPoint y: 252, distance: 46.9
click at [243, 252] on div "Got It, Thanks Back Next" at bounding box center [272, 254] width 125 height 23
click at [316, 254] on div "Next" at bounding box center [313, 255] width 30 height 14
drag, startPoint x: 322, startPoint y: 254, endPoint x: 299, endPoint y: 252, distance: 22.8
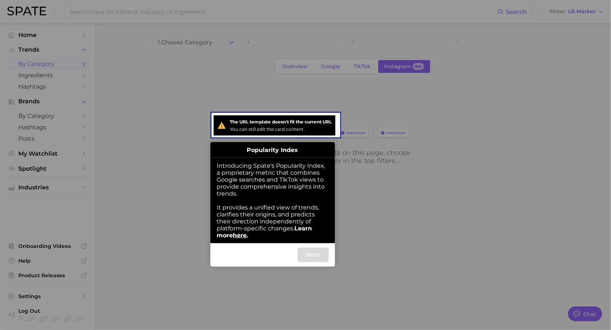
click at [299, 252] on div "Next" at bounding box center [313, 255] width 30 height 14
